Goal: Task Accomplishment & Management: Complete application form

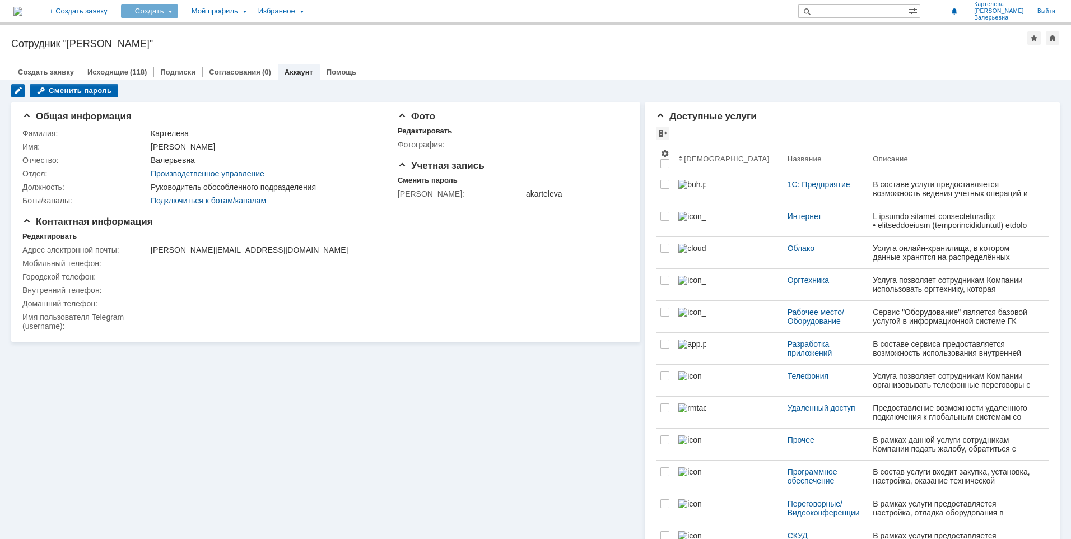
click at [178, 12] on div "Создать" at bounding box center [149, 10] width 57 height 13
click at [114, 9] on link "+ Создать заявку" at bounding box center [79, 11] width 72 height 22
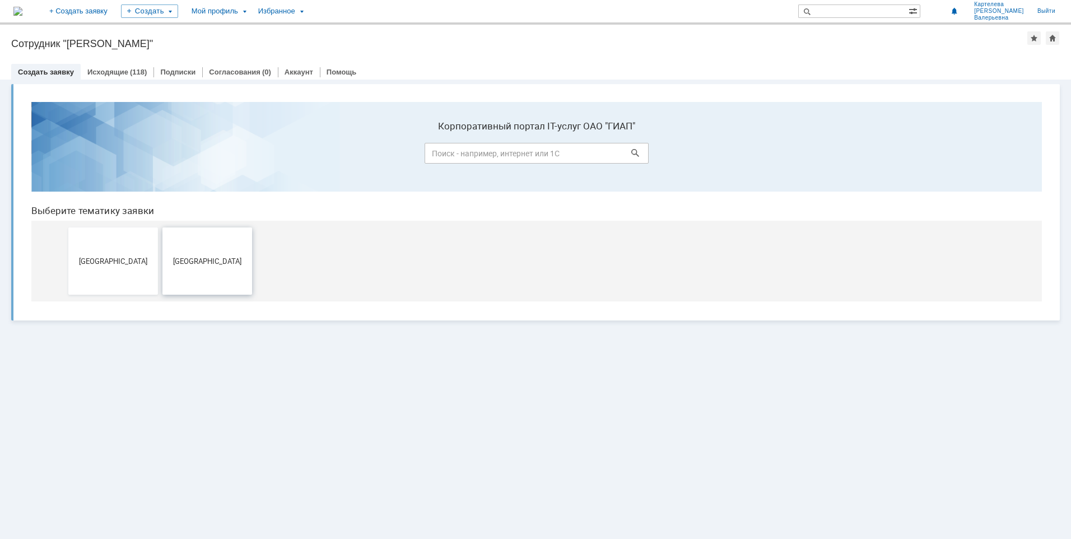
click at [207, 251] on button "[GEOGRAPHIC_DATA]" at bounding box center [207, 260] width 90 height 67
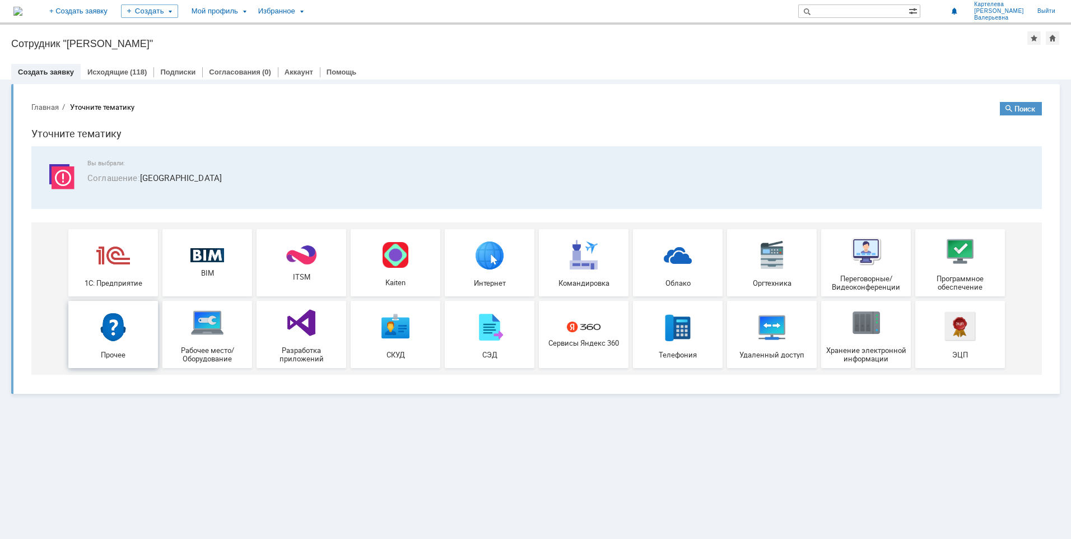
click at [108, 345] on div "Прочее" at bounding box center [113, 334] width 83 height 49
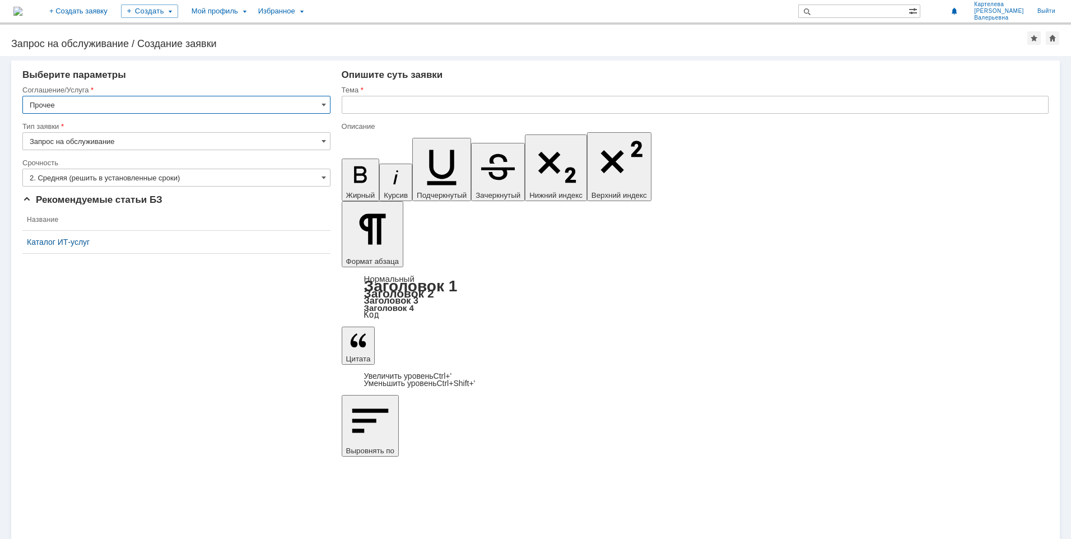
click at [362, 99] on input "text" at bounding box center [695, 105] width 707 height 18
type input "Не открываются файлы архива у Новикова НФ"
drag, startPoint x: 406, startPoint y: 3994, endPoint x: 378, endPoint y: 3996, distance: 27.5
